Goal: Find specific page/section: Find specific page/section

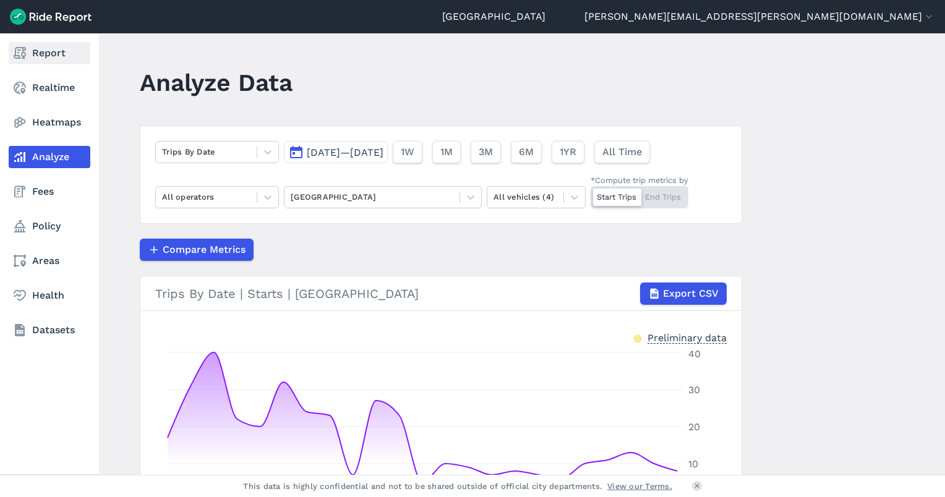
click at [25, 54] on use at bounding box center [20, 53] width 12 height 12
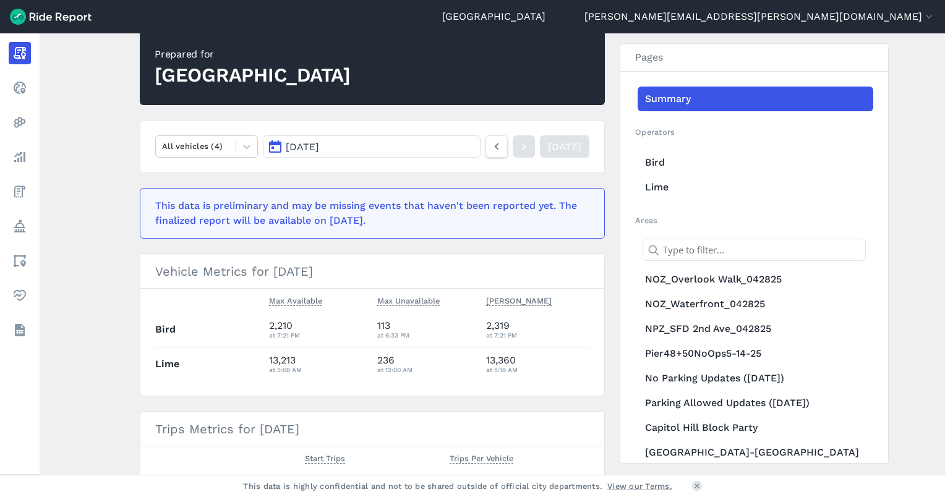
scroll to position [124, 0]
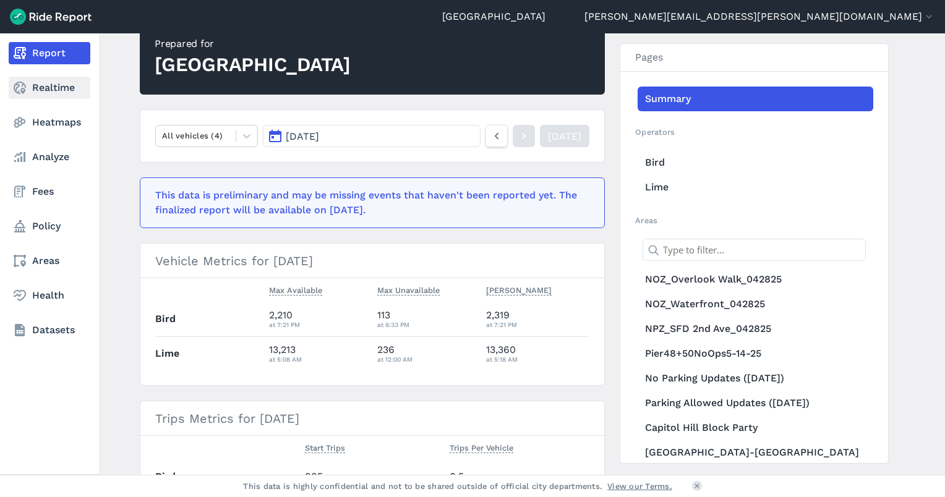
click at [43, 90] on link "Realtime" at bounding box center [50, 88] width 82 height 22
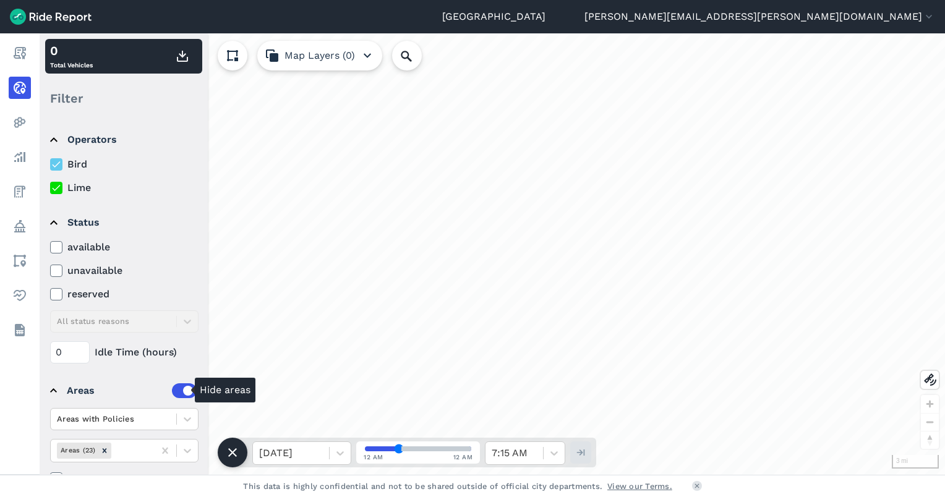
click at [172, 388] on label at bounding box center [184, 391] width 25 height 15
click at [172, 388] on input "checkbox" at bounding box center [172, 388] width 0 height 8
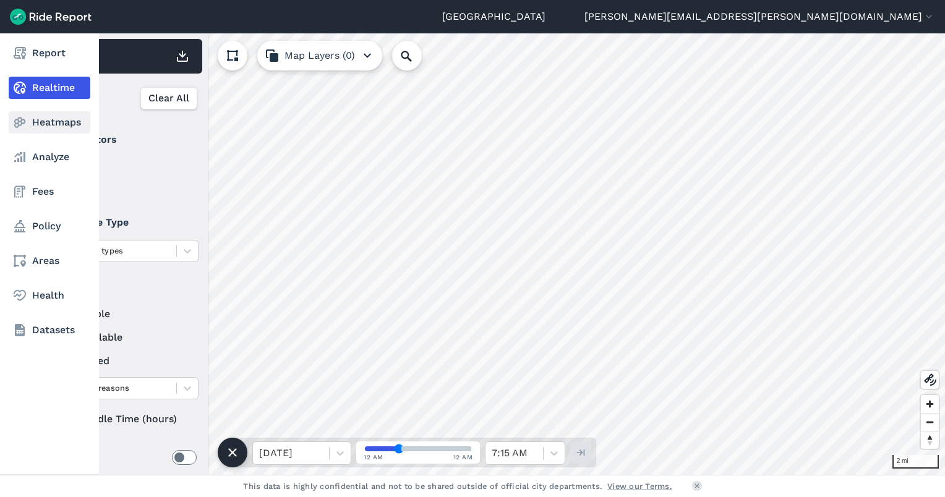
click at [47, 119] on link "Heatmaps" at bounding box center [50, 122] width 82 height 22
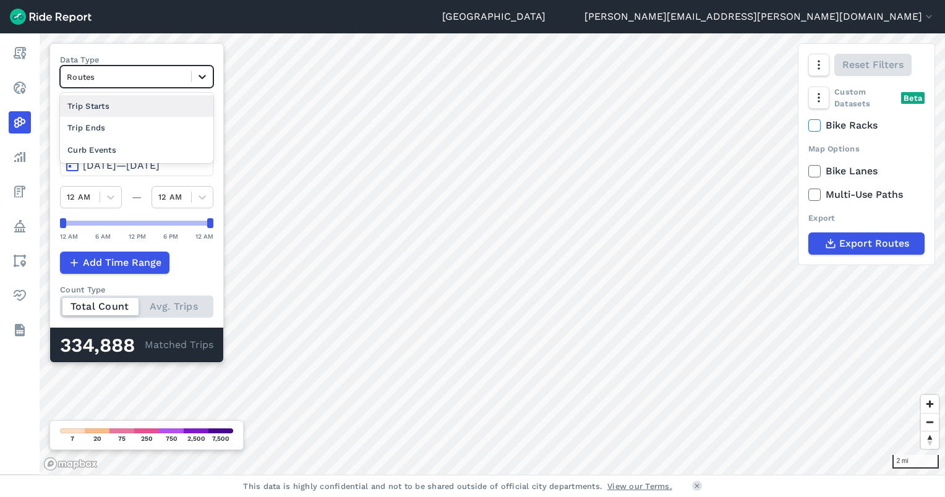
click at [208, 79] on icon at bounding box center [202, 77] width 12 height 12
click at [151, 124] on div "Trip Ends" at bounding box center [136, 128] width 153 height 22
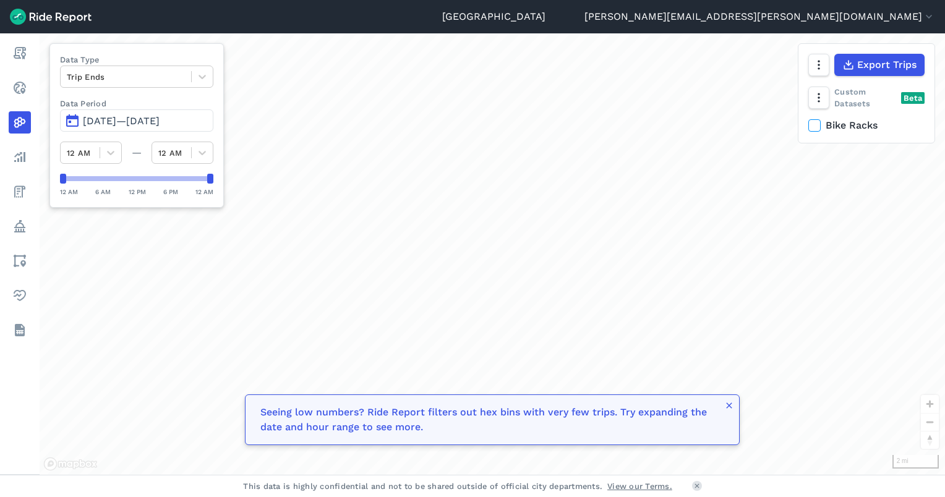
click at [160, 124] on span "[DATE]—[DATE]" at bounding box center [121, 121] width 77 height 12
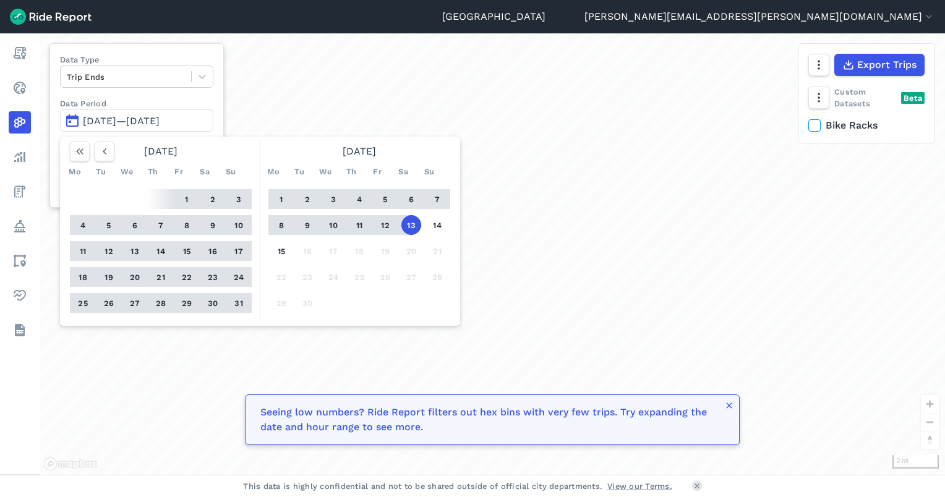
click at [277, 198] on button "1" at bounding box center [282, 199] width 20 height 20
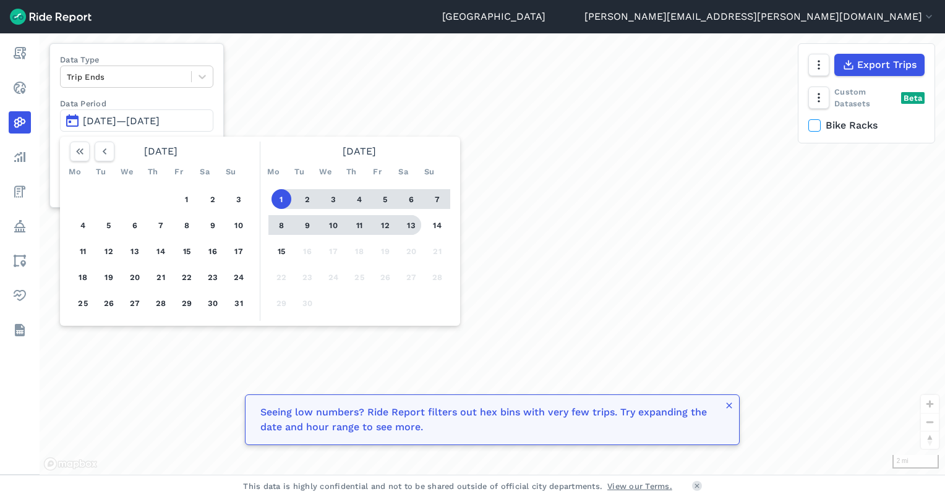
click at [418, 223] on button "13" at bounding box center [411, 225] width 20 height 20
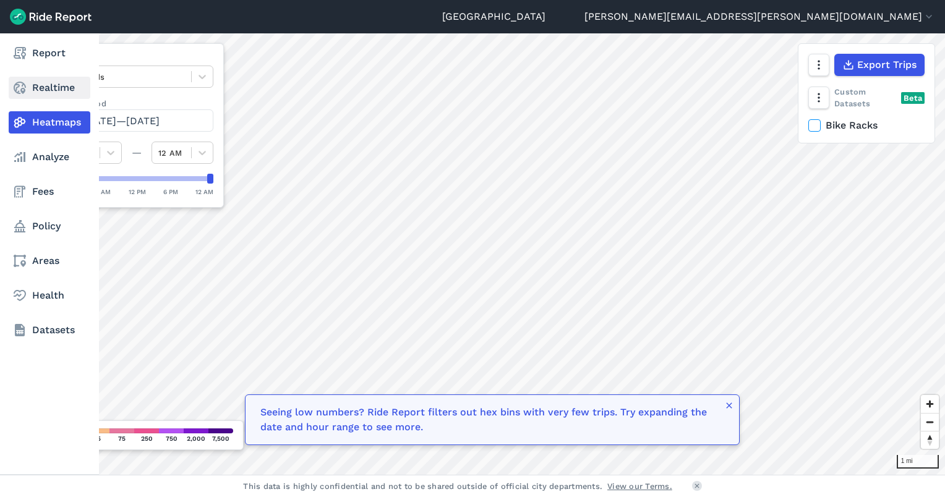
click at [25, 84] on icon at bounding box center [19, 87] width 15 height 15
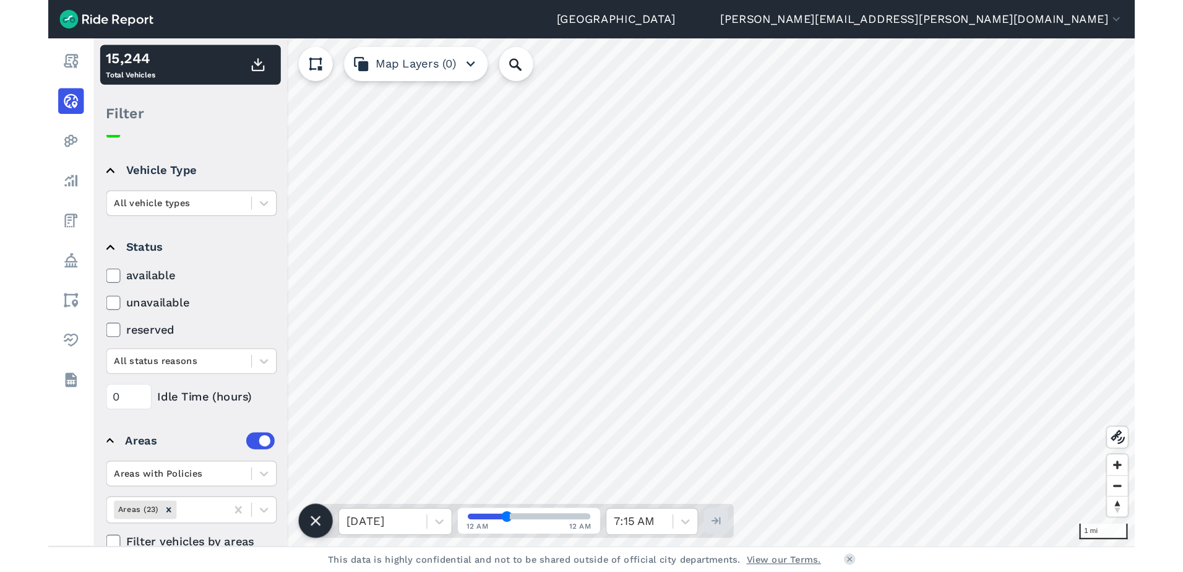
scroll to position [97, 0]
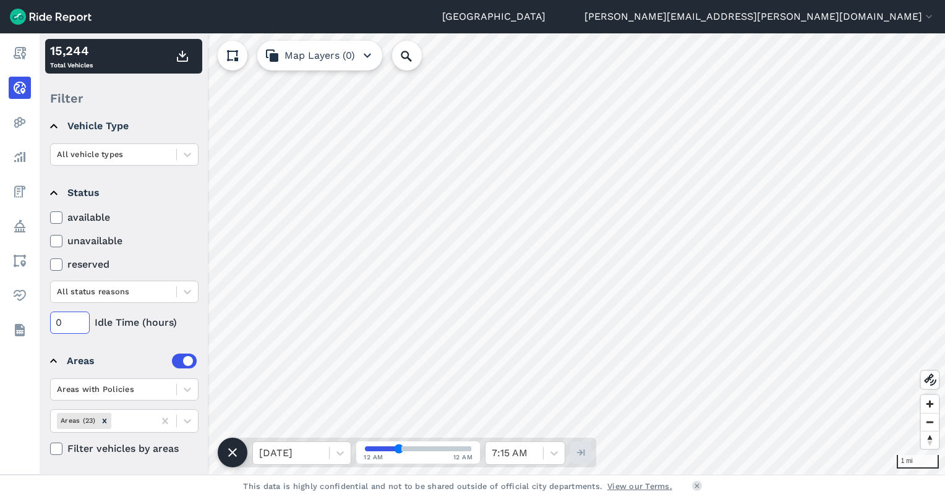
drag, startPoint x: 69, startPoint y: 322, endPoint x: 40, endPoint y: 322, distance: 28.5
click at [40, 322] on div "Operators Bird Lime Vehicle Type All vehicle types Status available unavailable…" at bounding box center [124, 296] width 168 height 357
type input "12"
click at [178, 359] on label at bounding box center [184, 361] width 25 height 15
click at [172, 450] on input "checkbox" at bounding box center [172, 454] width 0 height 8
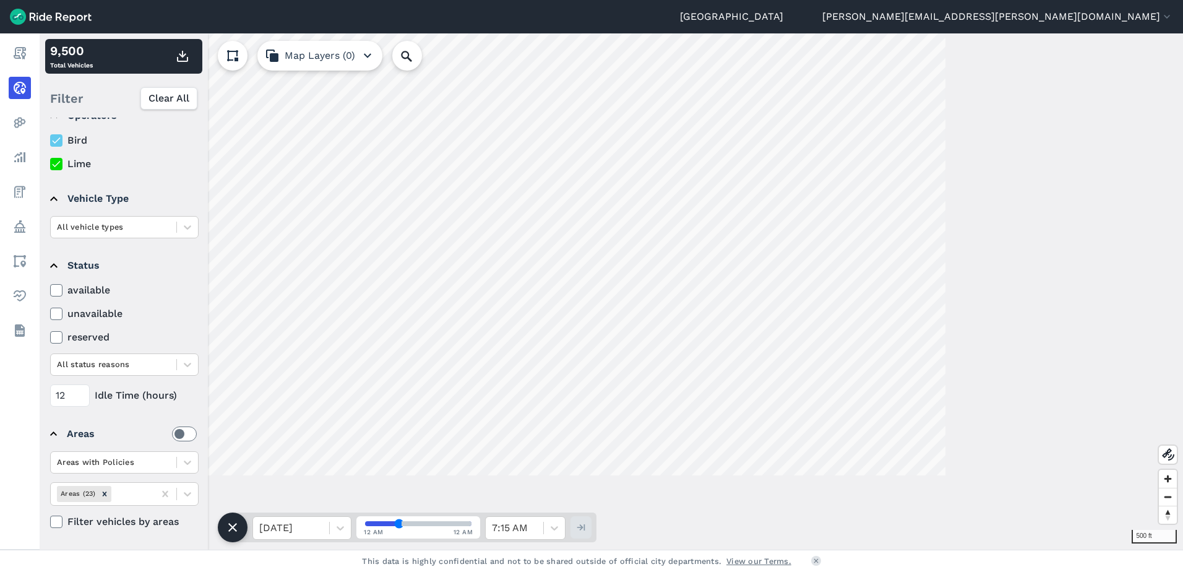
scroll to position [24, 0]
